Goal: Transaction & Acquisition: Purchase product/service

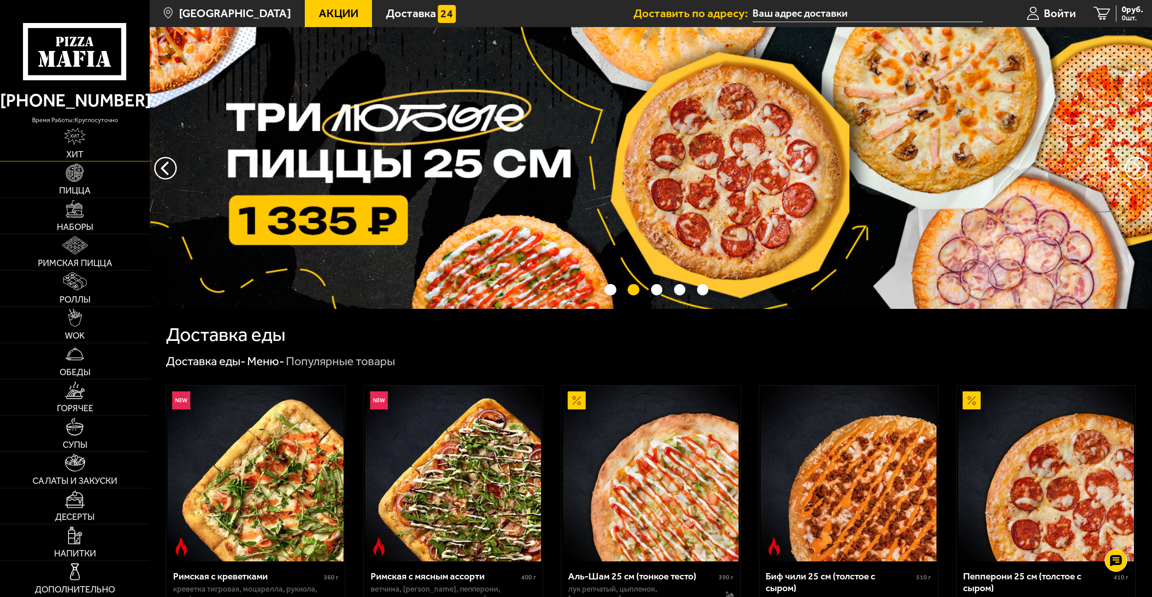
click at [69, 143] on img at bounding box center [75, 137] width 22 height 18
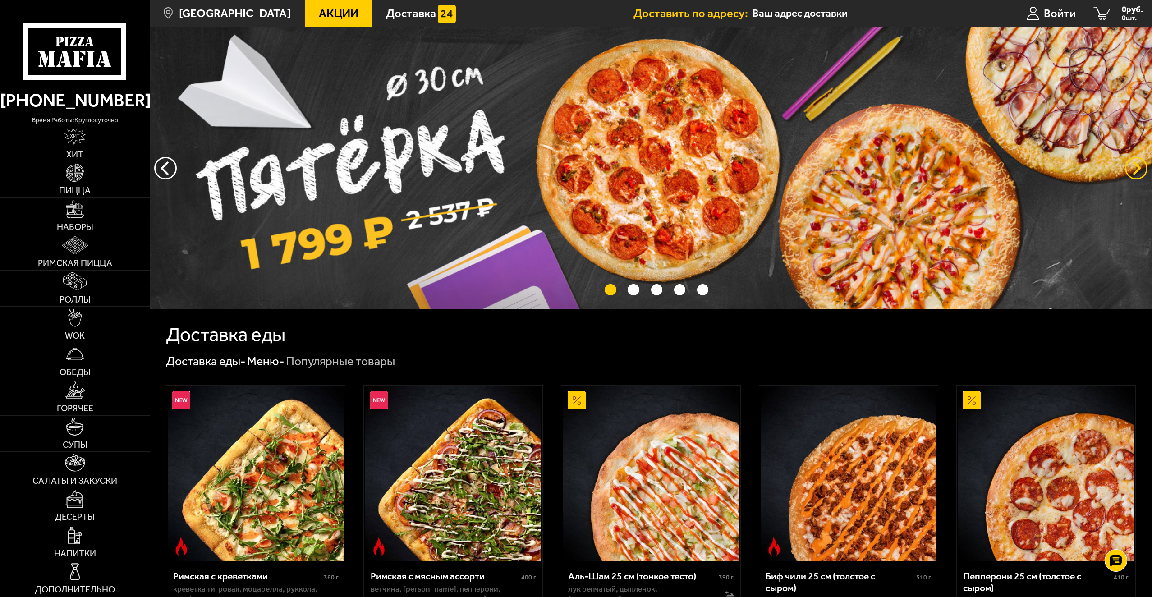
click at [1131, 166] on button "предыдущий" at bounding box center [1136, 168] width 23 height 23
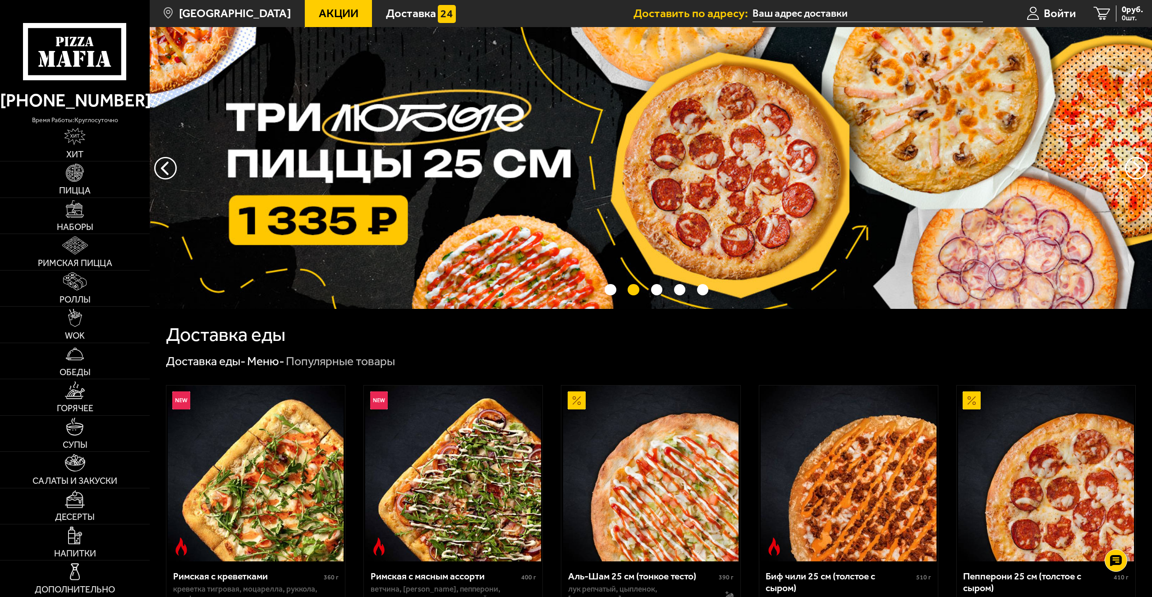
click at [715, 197] on img at bounding box center [651, 168] width 1002 height 282
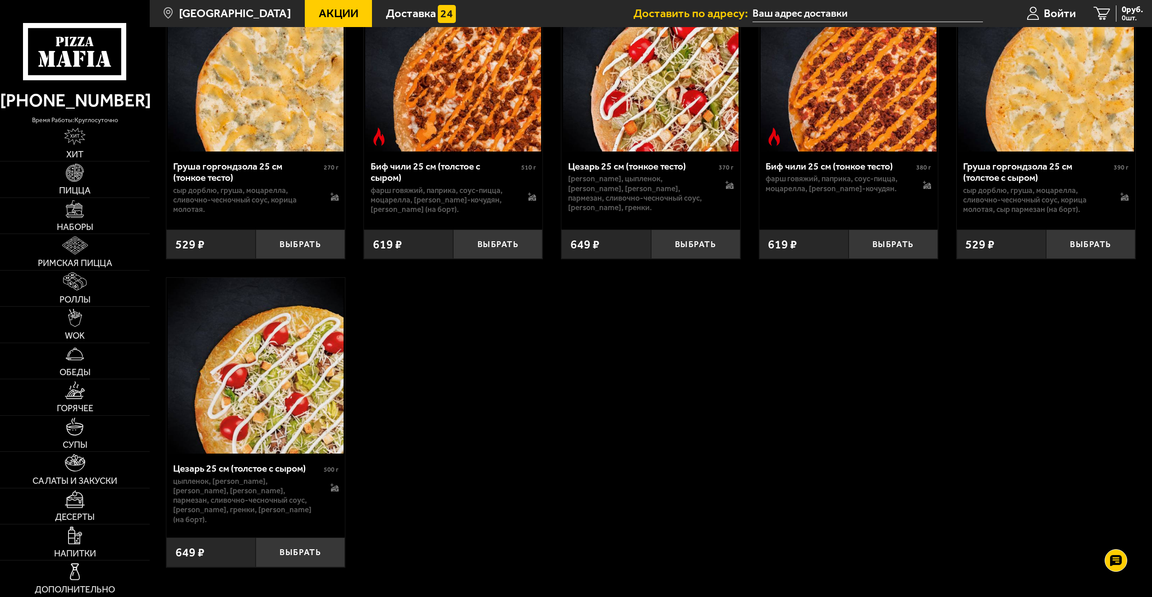
scroll to position [3606, 0]
